Goal: Use online tool/utility: Utilize a website feature to perform a specific function

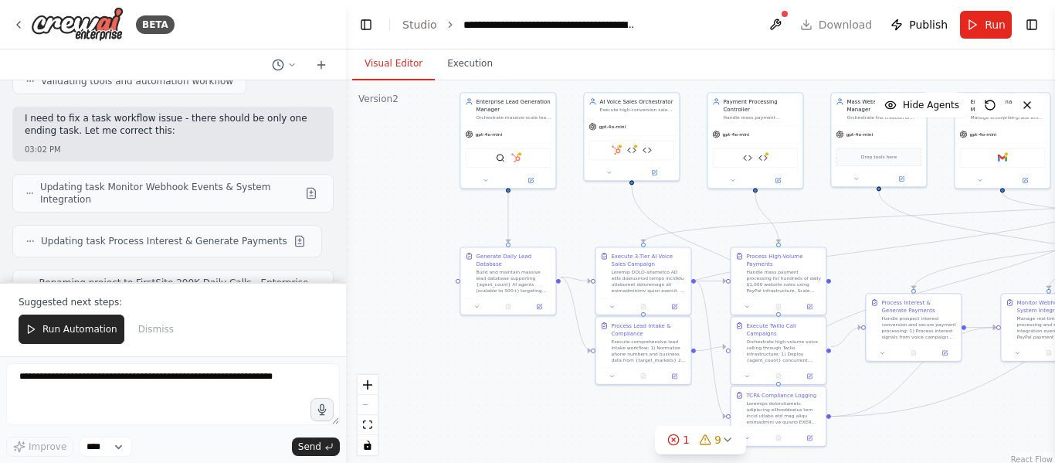
scroll to position [32934, 0]
copy strong "Twilio"
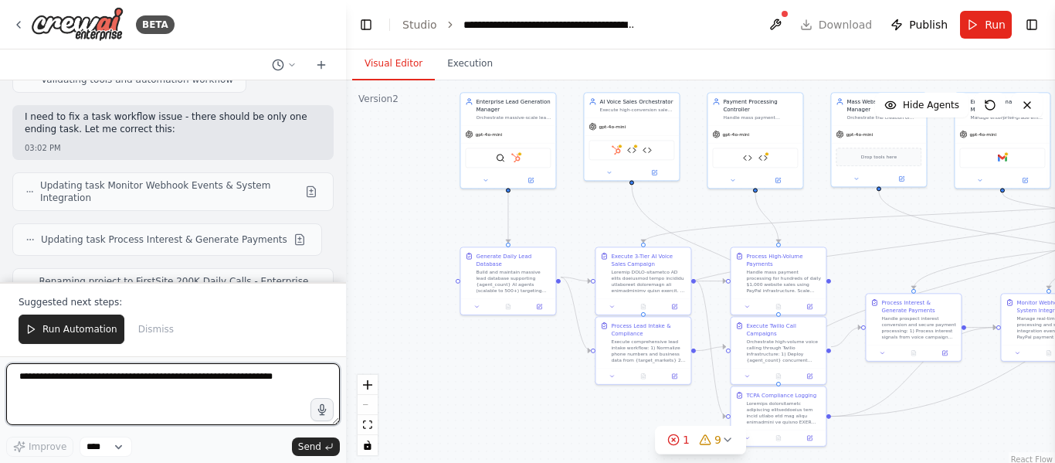
click at [172, 375] on textarea at bounding box center [173, 394] width 334 height 62
drag, startPoint x: 93, startPoint y: 377, endPoint x: 135, endPoint y: 411, distance: 54.4
click at [135, 411] on textarea "**********" at bounding box center [173, 394] width 334 height 62
click at [102, 379] on textarea "**********" at bounding box center [173, 394] width 334 height 62
type textarea "**********"
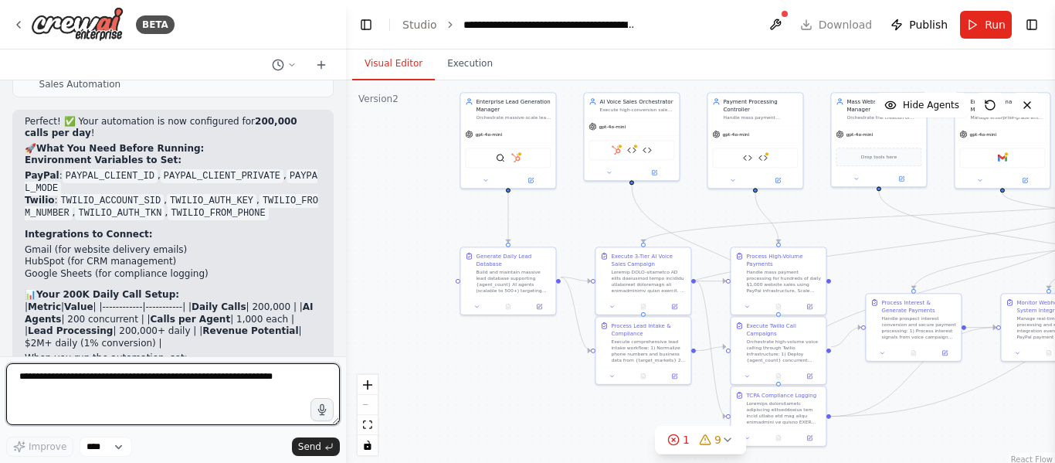
scroll to position [33158, 0]
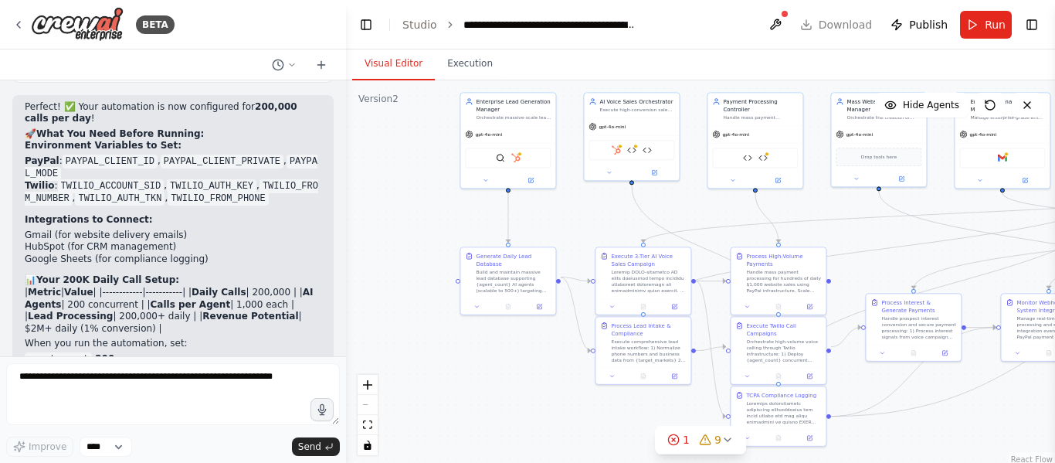
copy p "how long does each call last"
click at [283, 70] on icon at bounding box center [278, 65] width 12 height 12
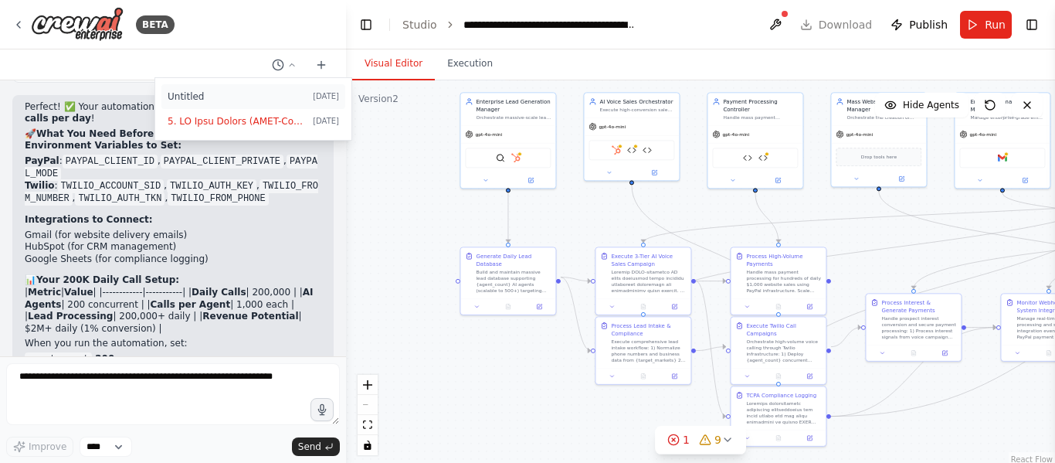
click at [171, 100] on span "Untitled" at bounding box center [237, 96] width 139 height 12
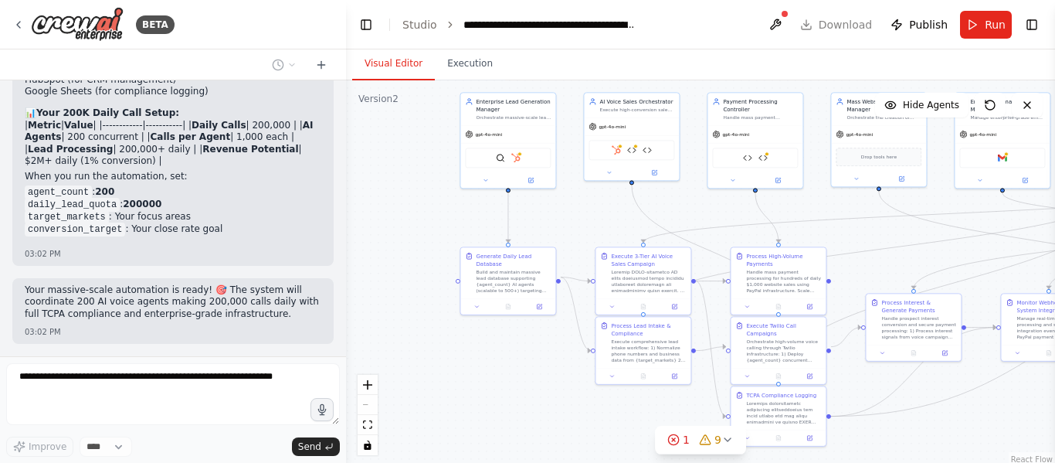
scroll to position [1137, 0]
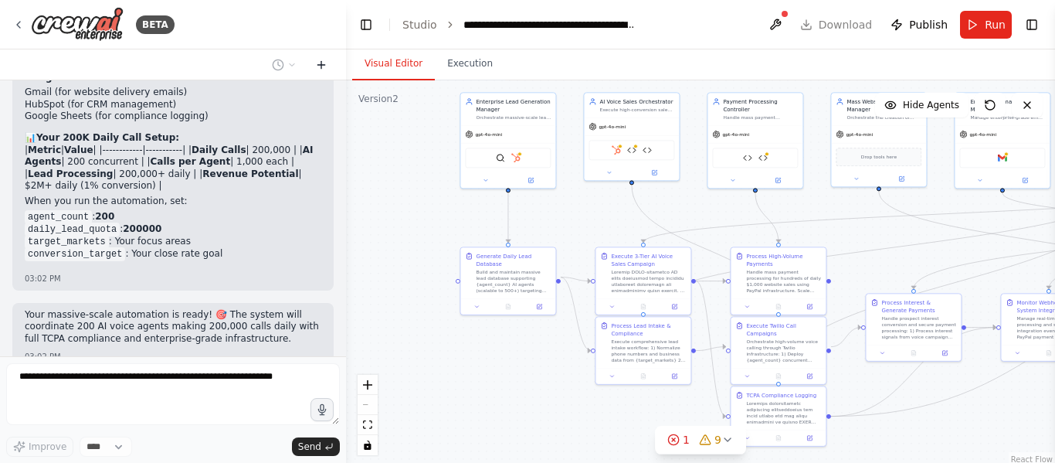
click at [331, 61] on button at bounding box center [321, 65] width 25 height 19
click at [323, 59] on icon at bounding box center [321, 65] width 12 height 12
click at [358, 378] on div "BETA Now let me update your Enterprise Lead Generation Manager to handle the ma…" at bounding box center [527, 231] width 1055 height 463
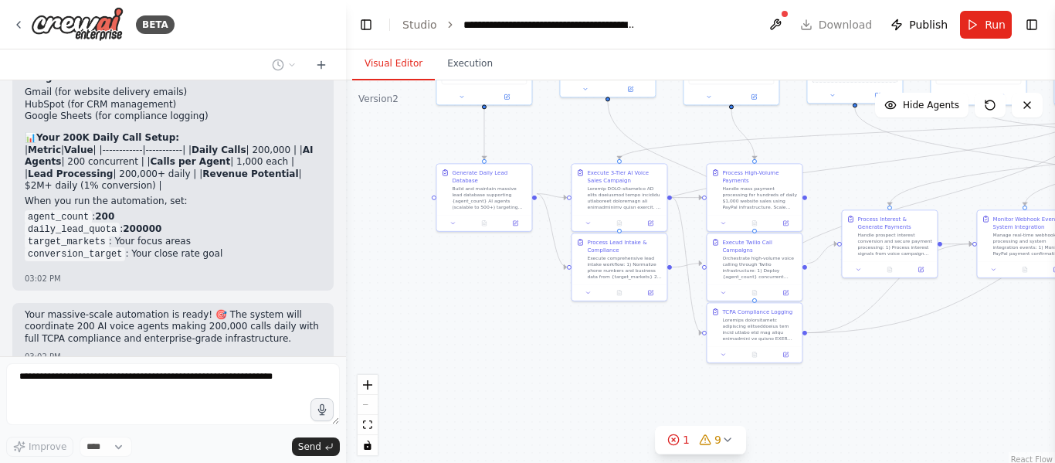
drag, startPoint x: 937, startPoint y: 424, endPoint x: 913, endPoint y: 341, distance: 87.0
click at [913, 341] on div ".deletable-edge-delete-btn { width: 20px; height: 20px; border: 0px solid #ffff…" at bounding box center [700, 273] width 709 height 386
click at [577, 22] on div "**********" at bounding box center [550, 24] width 174 height 15
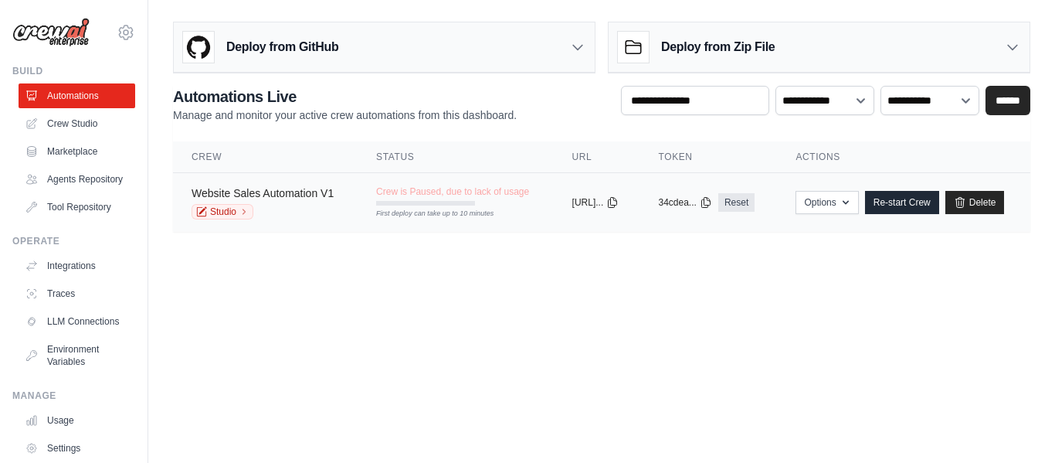
click at [253, 194] on link "Website Sales Automation V1" at bounding box center [263, 193] width 142 height 12
click at [231, 209] on link "Studio" at bounding box center [223, 211] width 62 height 15
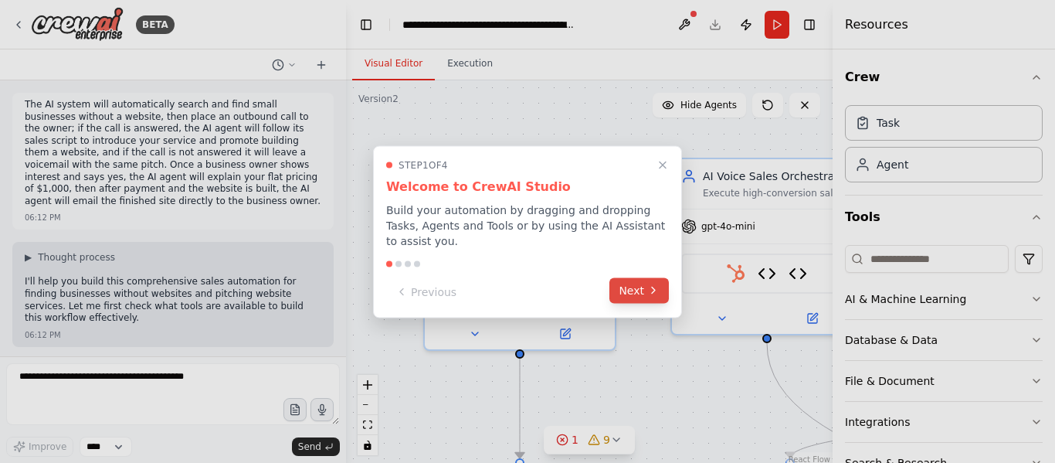
click at [653, 284] on icon at bounding box center [653, 290] width 12 height 12
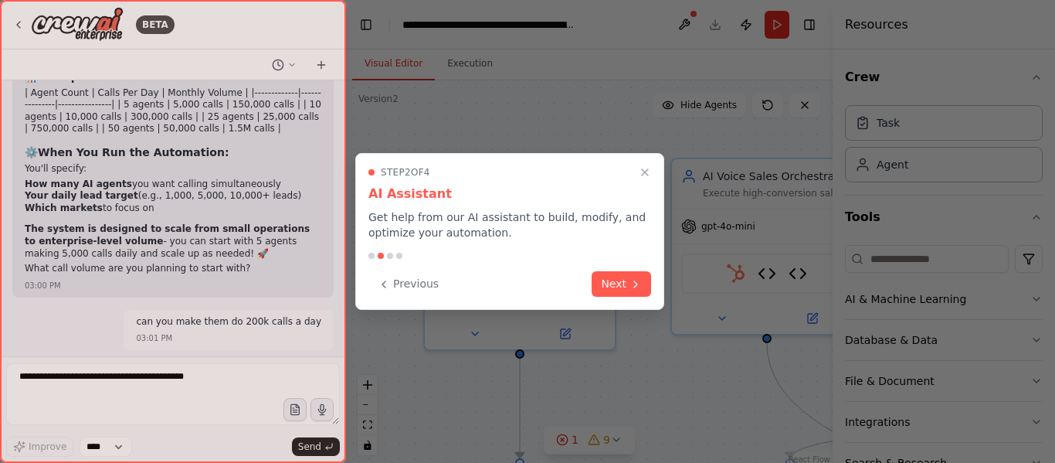
click at [653, 280] on div "Step 2 of 4 AI Assistant Get help from our AI assistant to build, modify, and o…" at bounding box center [509, 231] width 309 height 157
click at [632, 280] on icon at bounding box center [635, 282] width 12 height 12
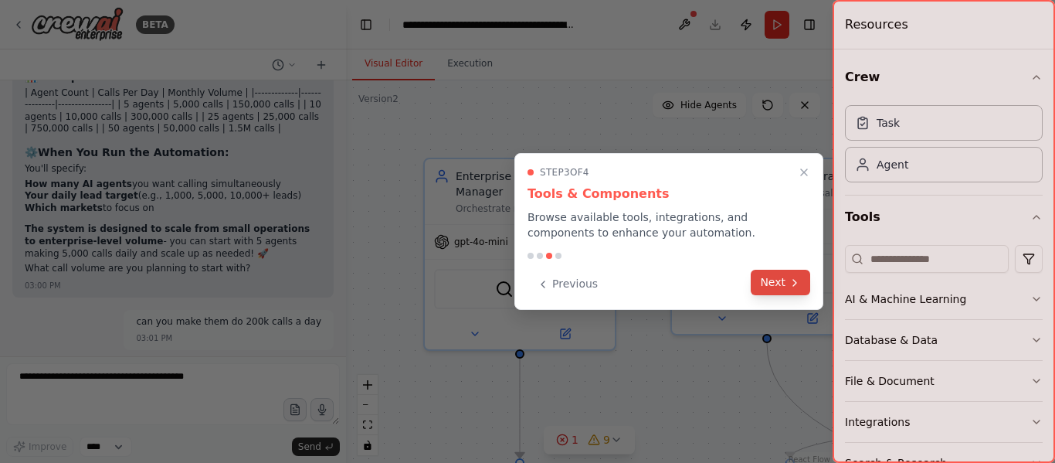
click at [777, 286] on button "Next" at bounding box center [780, 282] width 59 height 25
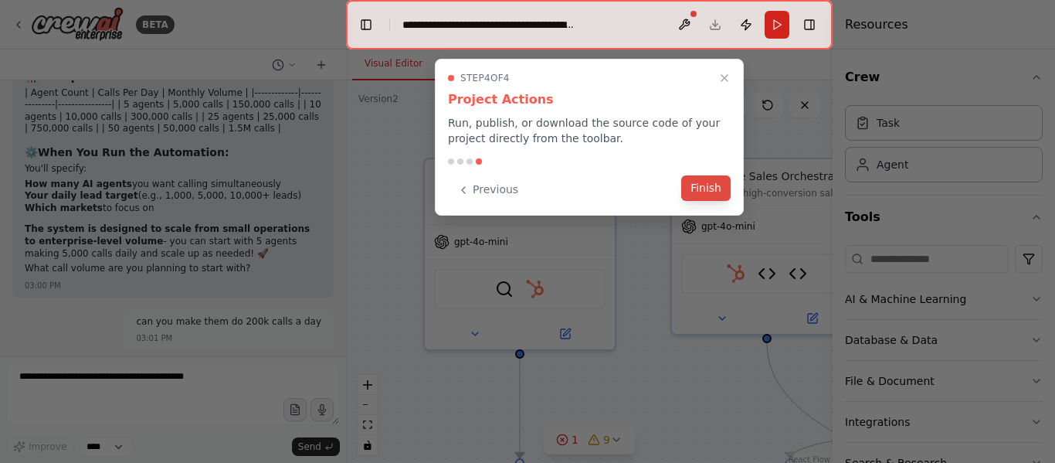
click at [710, 188] on button "Finish" at bounding box center [705, 187] width 49 height 25
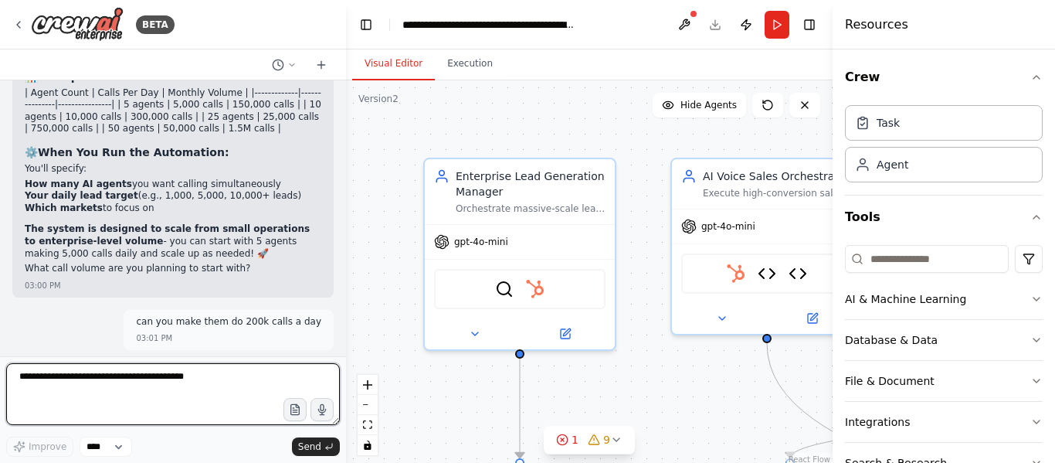
click at [192, 389] on textarea at bounding box center [173, 394] width 334 height 62
paste textarea "**********"
click at [79, 378] on textarea "**********" at bounding box center [173, 394] width 334 height 62
type textarea "**********"
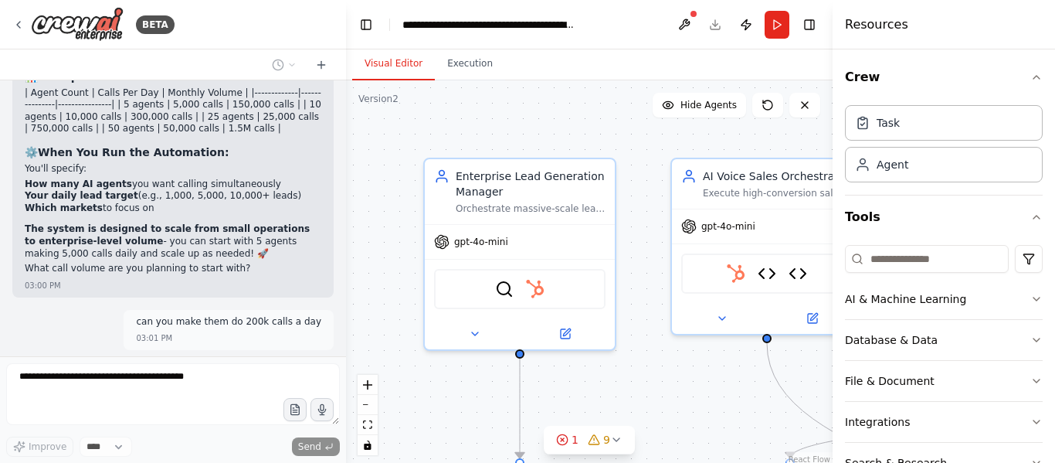
scroll to position [31630, 0]
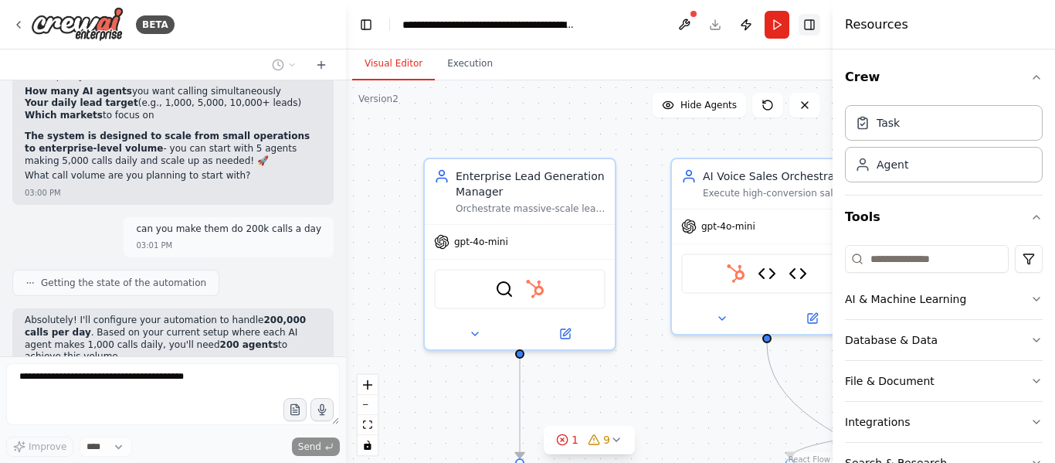
click at [812, 14] on button "Toggle Right Sidebar" at bounding box center [809, 25] width 22 height 22
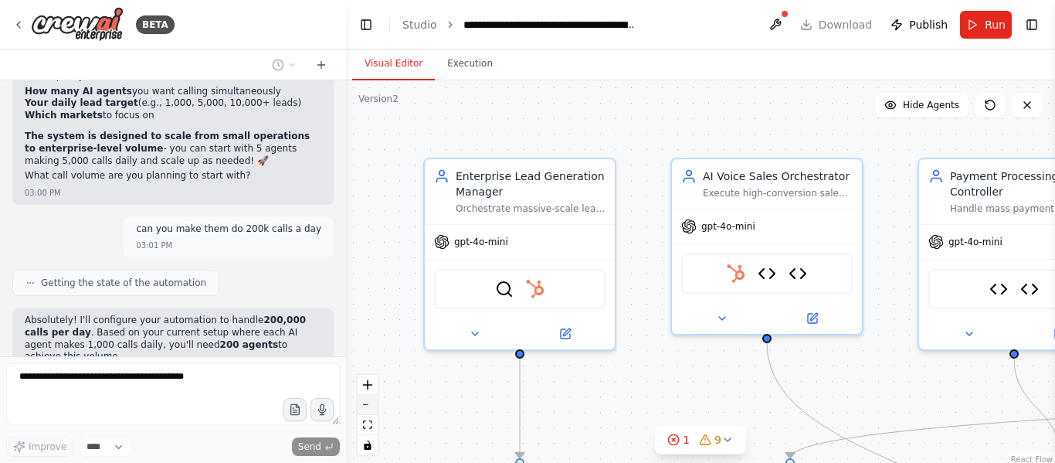
click at [367, 409] on button "zoom out" at bounding box center [368, 405] width 20 height 20
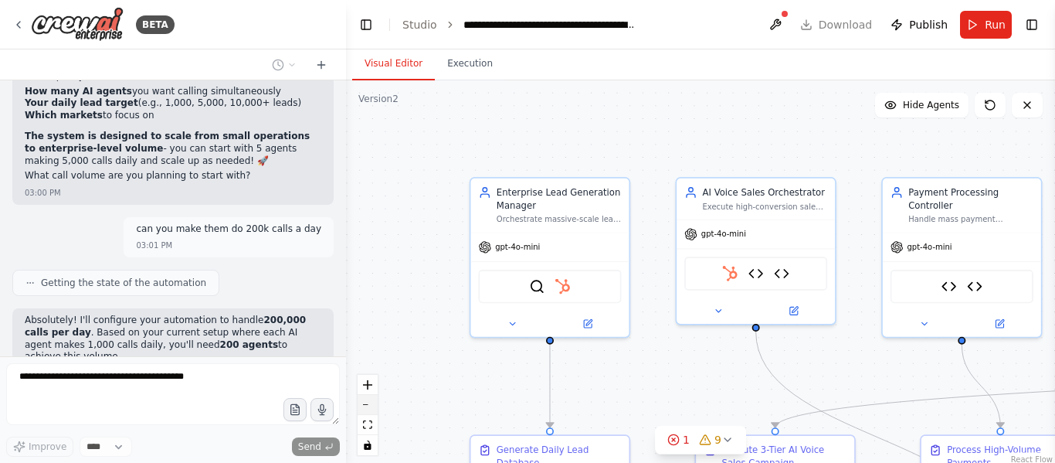
click at [367, 409] on button "zoom out" at bounding box center [368, 405] width 20 height 20
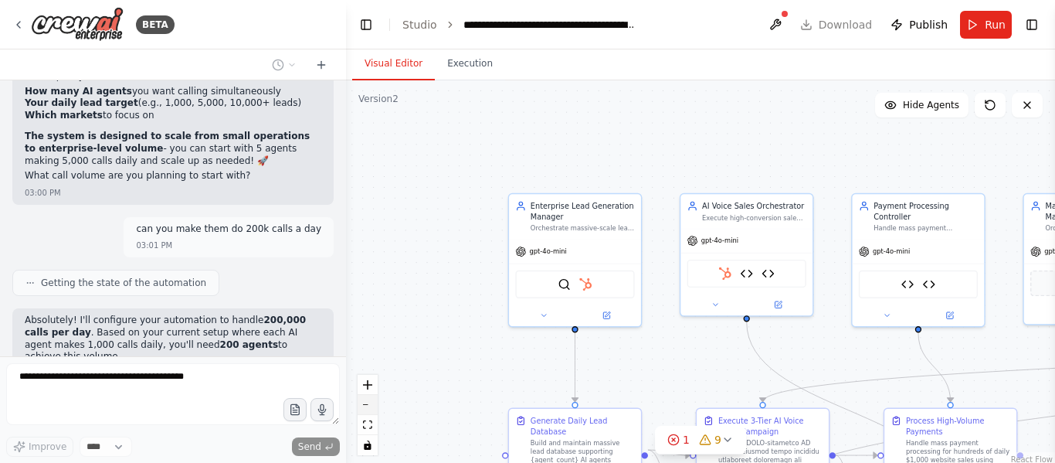
click at [367, 409] on button "zoom out" at bounding box center [368, 405] width 20 height 20
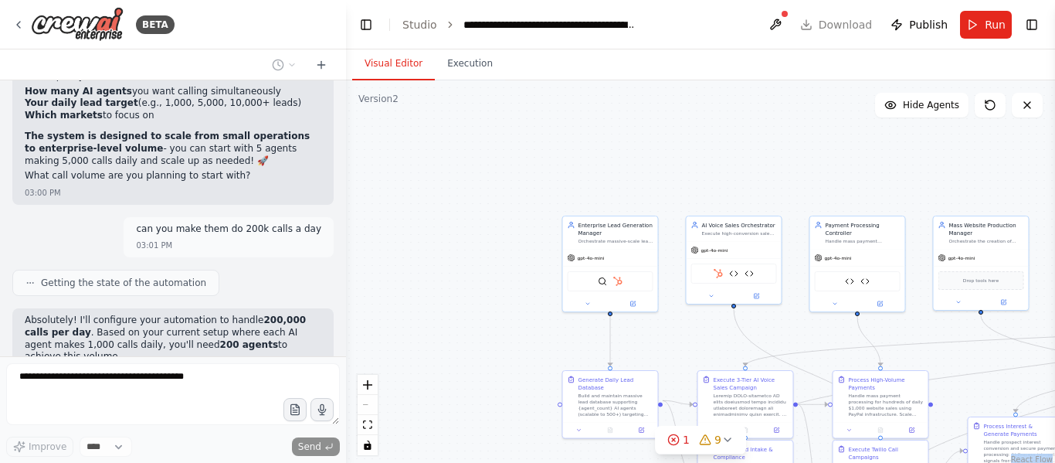
click at [367, 409] on div "React Flow controls" at bounding box center [368, 415] width 20 height 80
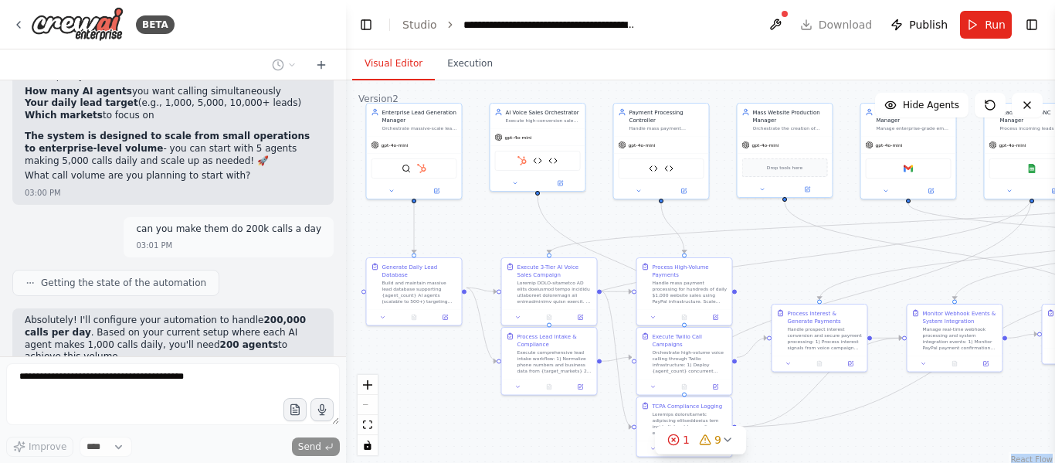
drag, startPoint x: 471, startPoint y: 371, endPoint x: 275, endPoint y: 258, distance: 226.2
click at [275, 258] on div "BETA The AI system will automatically search and find small businesses without …" at bounding box center [527, 231] width 1055 height 463
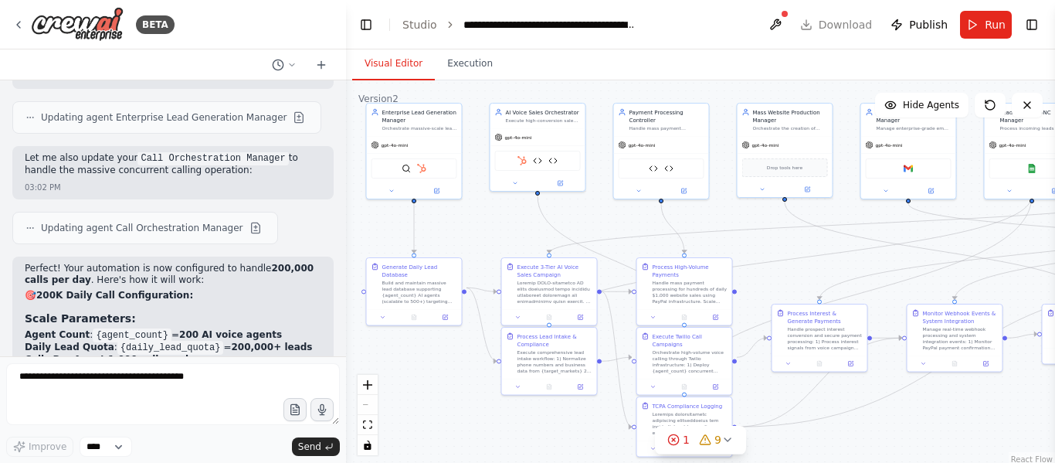
scroll to position [32201, 0]
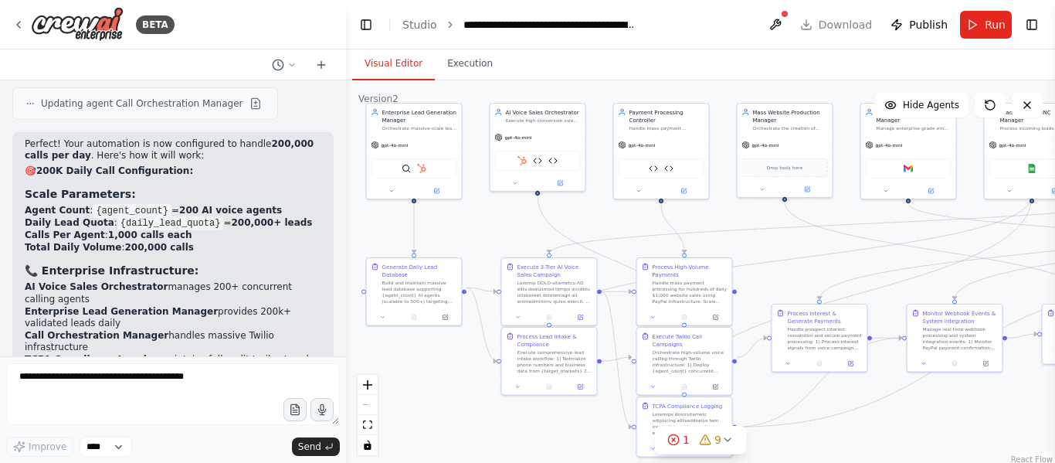
drag, startPoint x: 21, startPoint y: 214, endPoint x: 269, endPoint y: 265, distance: 253.1
copy div "Based on your automation's SSML-formatted call scripts , here are the expected …"
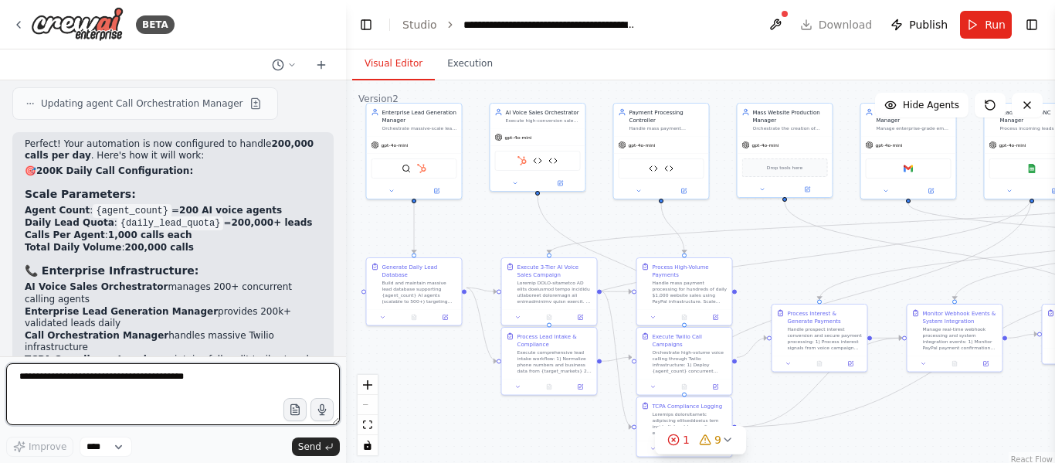
click at [178, 375] on textarea at bounding box center [173, 394] width 334 height 62
type textarea "*"
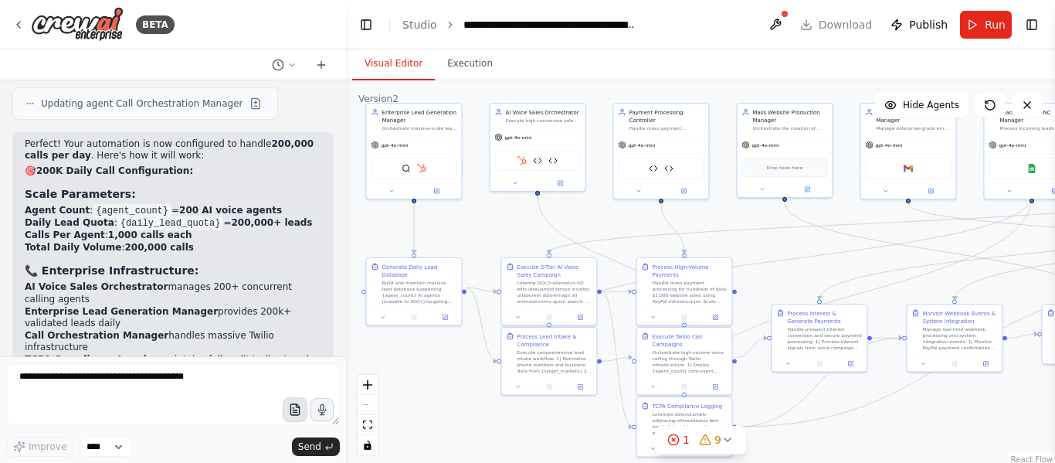
click at [297, 417] on button "button" at bounding box center [295, 409] width 25 height 25
click at [785, 19] on button at bounding box center [775, 25] width 25 height 28
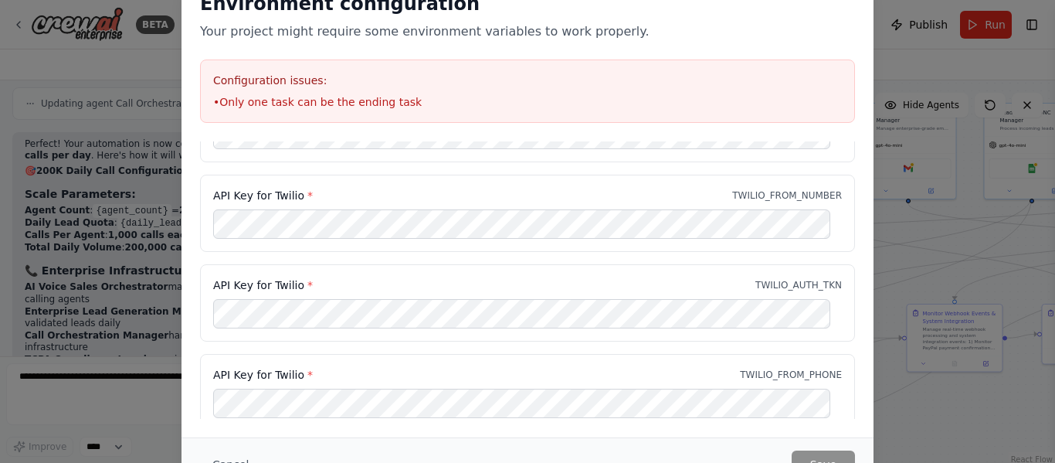
scroll to position [0, 0]
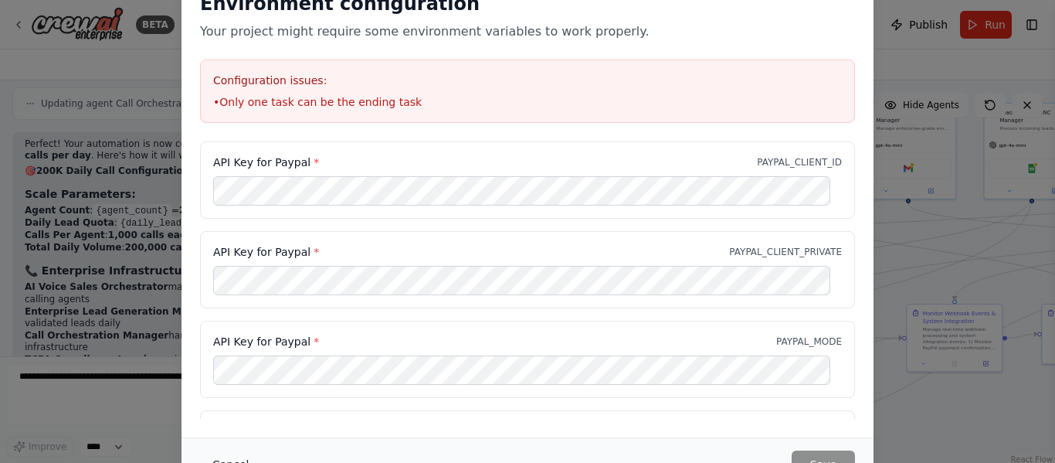
click at [239, 459] on button "Cancel" at bounding box center [230, 464] width 61 height 28
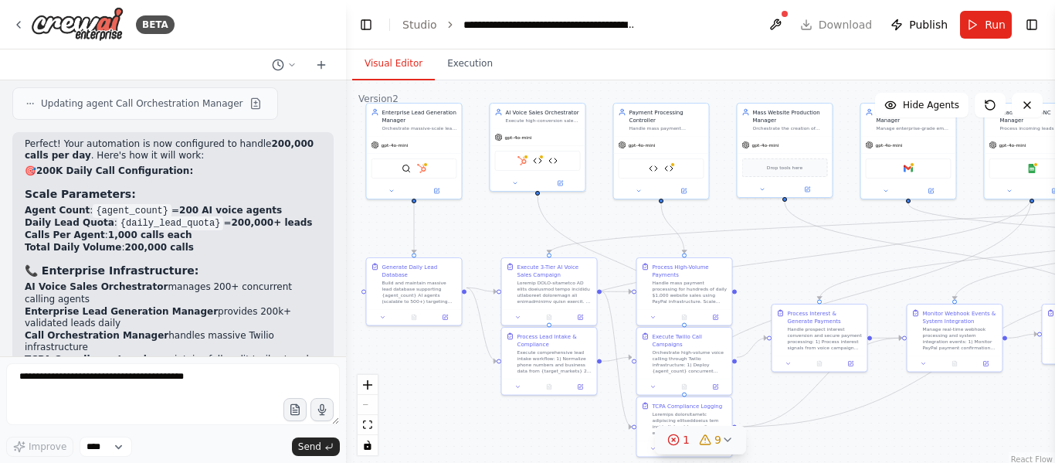
click at [675, 448] on button "1 9" at bounding box center [700, 439] width 91 height 29
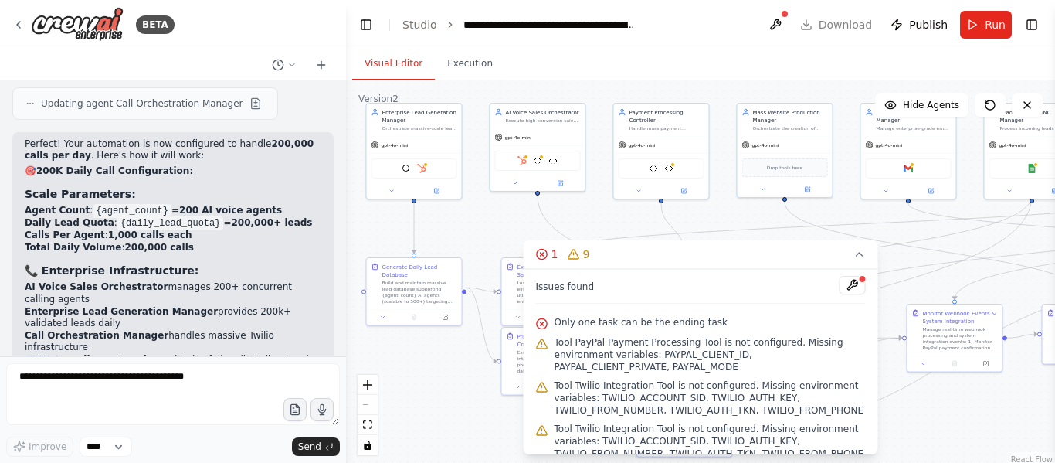
click at [576, 320] on span "Only one task can be the ending task" at bounding box center [640, 322] width 173 height 12
click at [839, 288] on button at bounding box center [852, 285] width 26 height 19
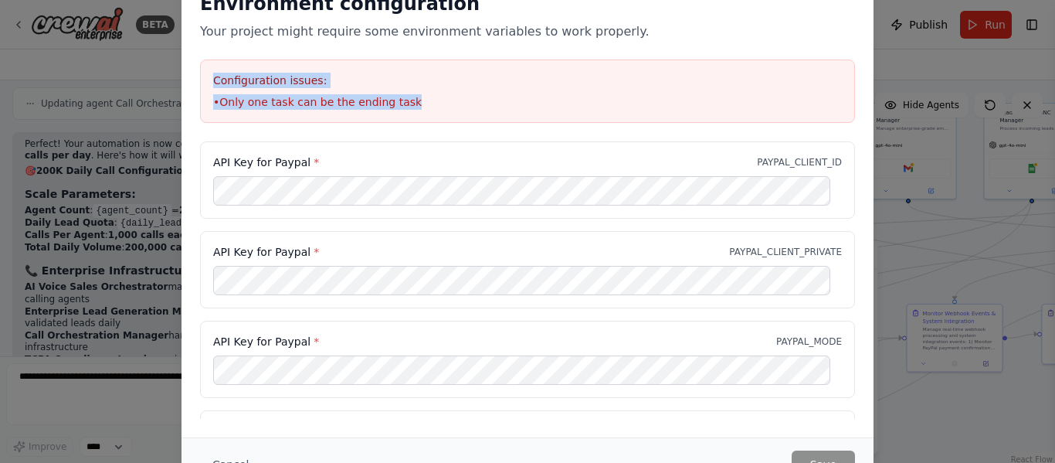
drag, startPoint x: 399, startPoint y: 102, endPoint x: 196, endPoint y: 72, distance: 205.3
click at [196, 72] on div "Environment configuration Your project might require some environment variables…" at bounding box center [527, 57] width 692 height 168
copy div "Configuration issues: • Only one task can be the ending task"
click at [241, 461] on button "Cancel" at bounding box center [230, 464] width 61 height 28
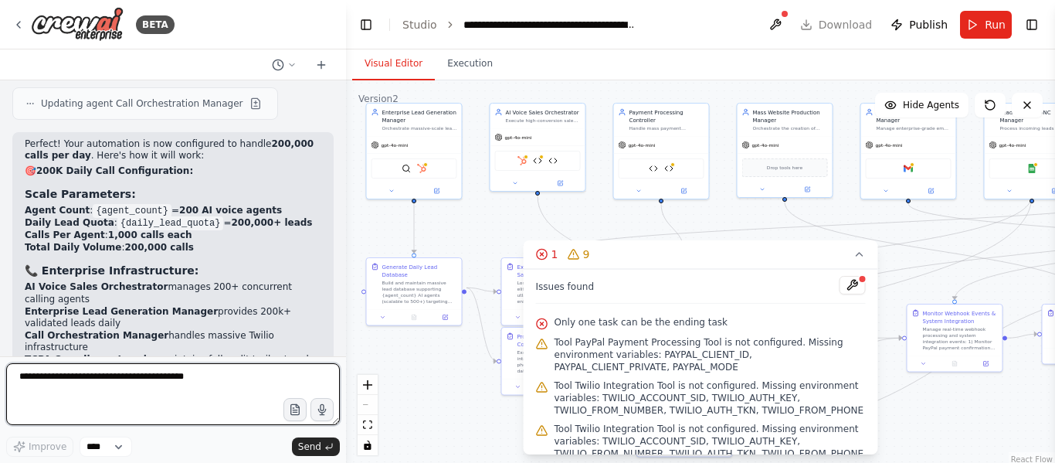
click at [161, 385] on textarea at bounding box center [173, 394] width 334 height 62
paste textarea "**********"
type textarea "**********"
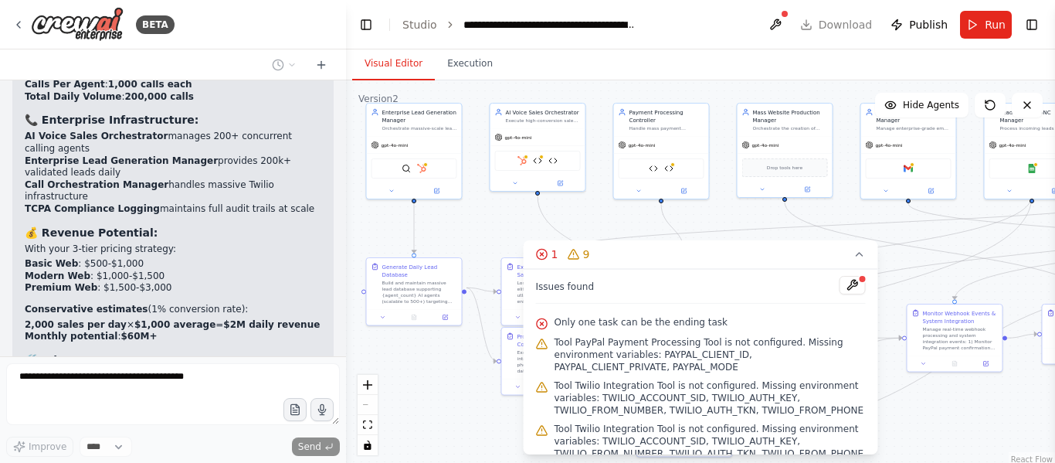
scroll to position [32352, 0]
click at [859, 258] on icon at bounding box center [859, 254] width 12 height 12
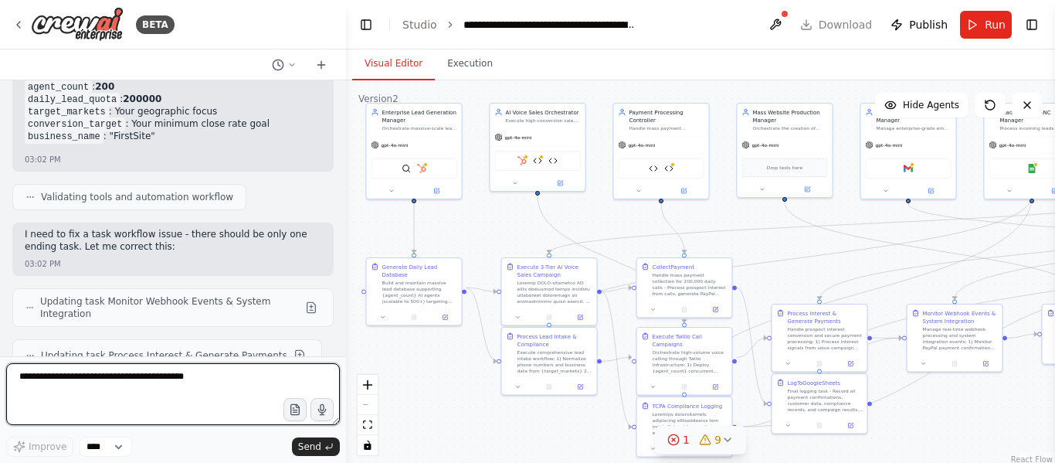
scroll to position [32681, 0]
